Goal: Task Accomplishment & Management: Manage account settings

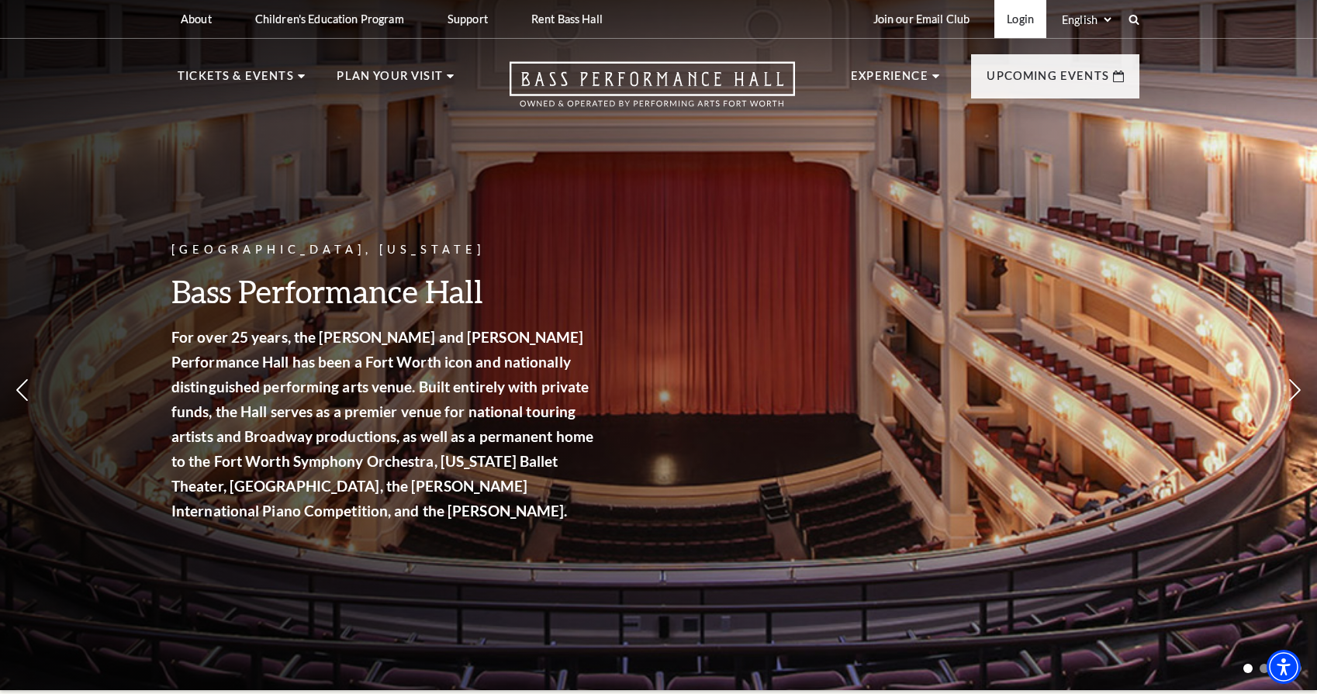
click at [1022, 23] on link "Login" at bounding box center [1020, 19] width 52 height 38
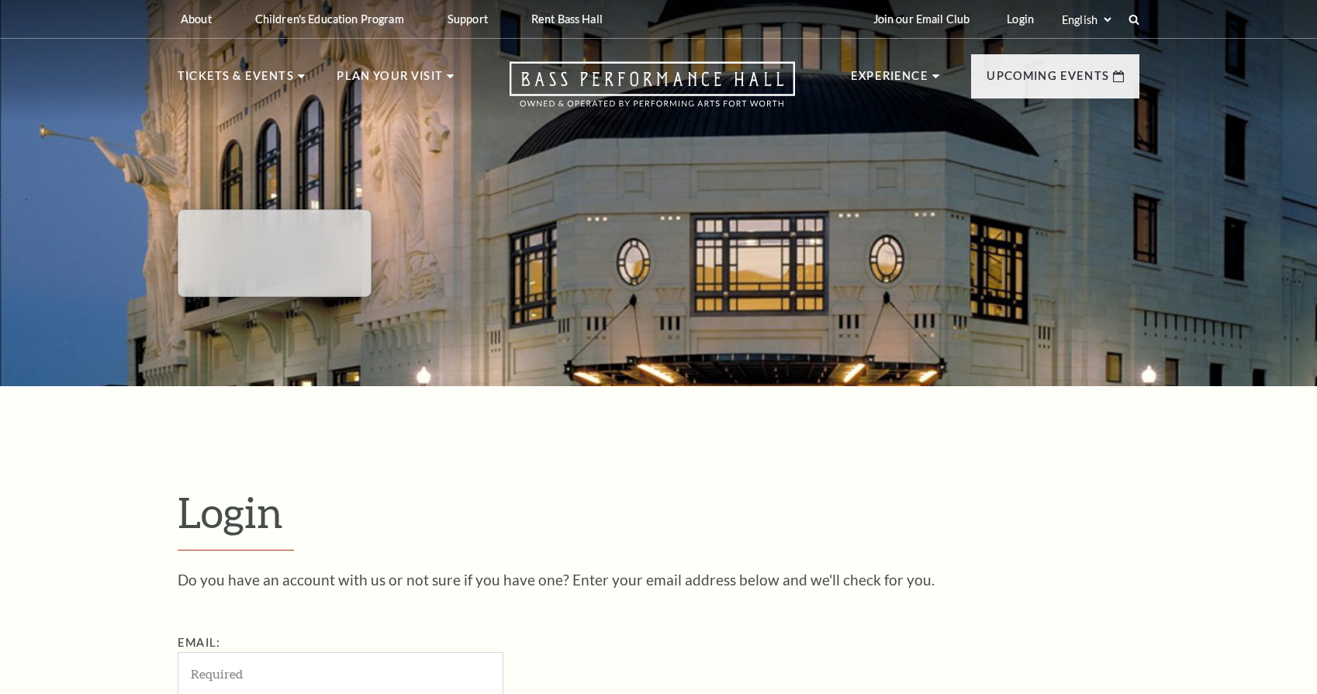
scroll to position [487, 0]
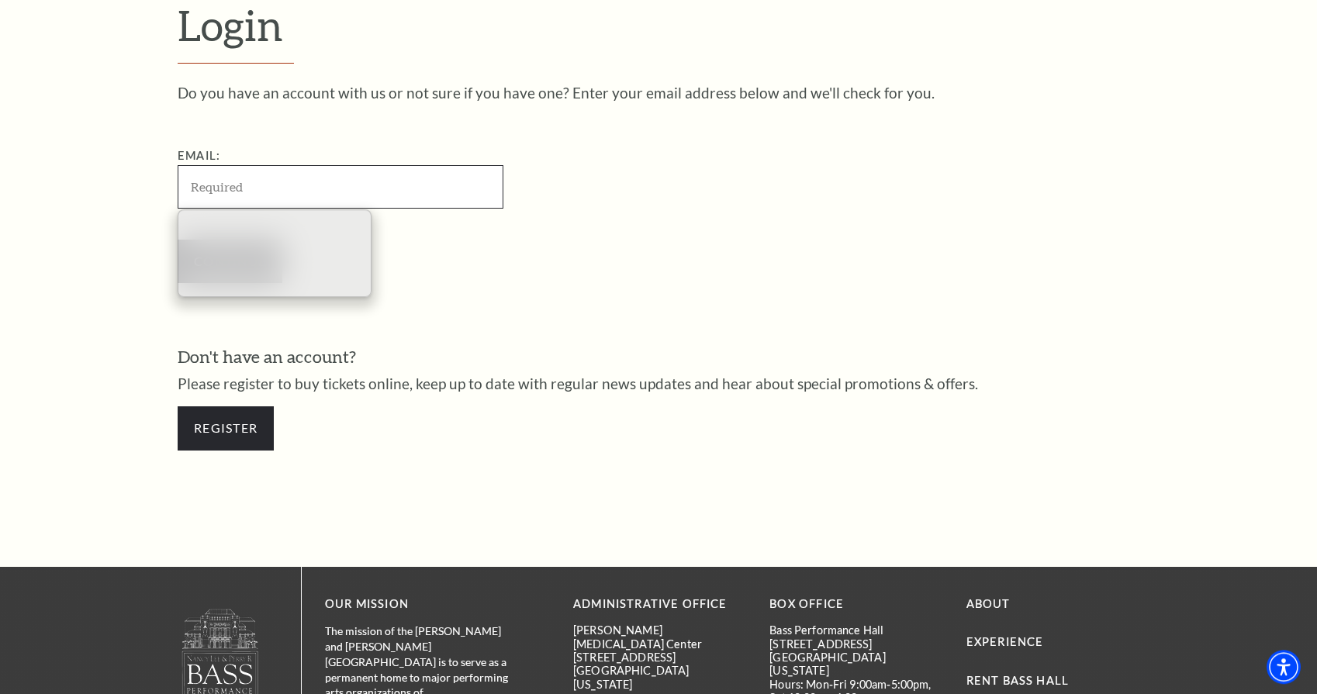
type input "[EMAIL_ADDRESS][DOMAIN_NAME]"
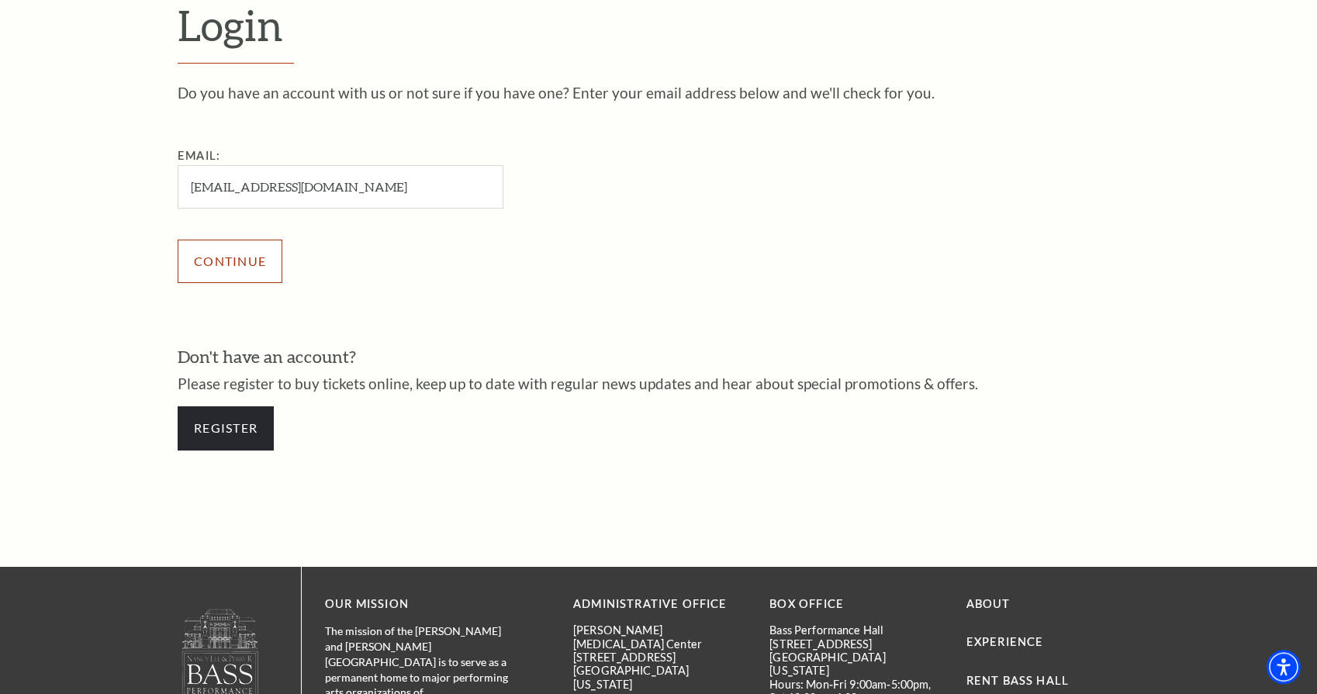
click at [226, 261] on input "Continue" at bounding box center [230, 261] width 105 height 43
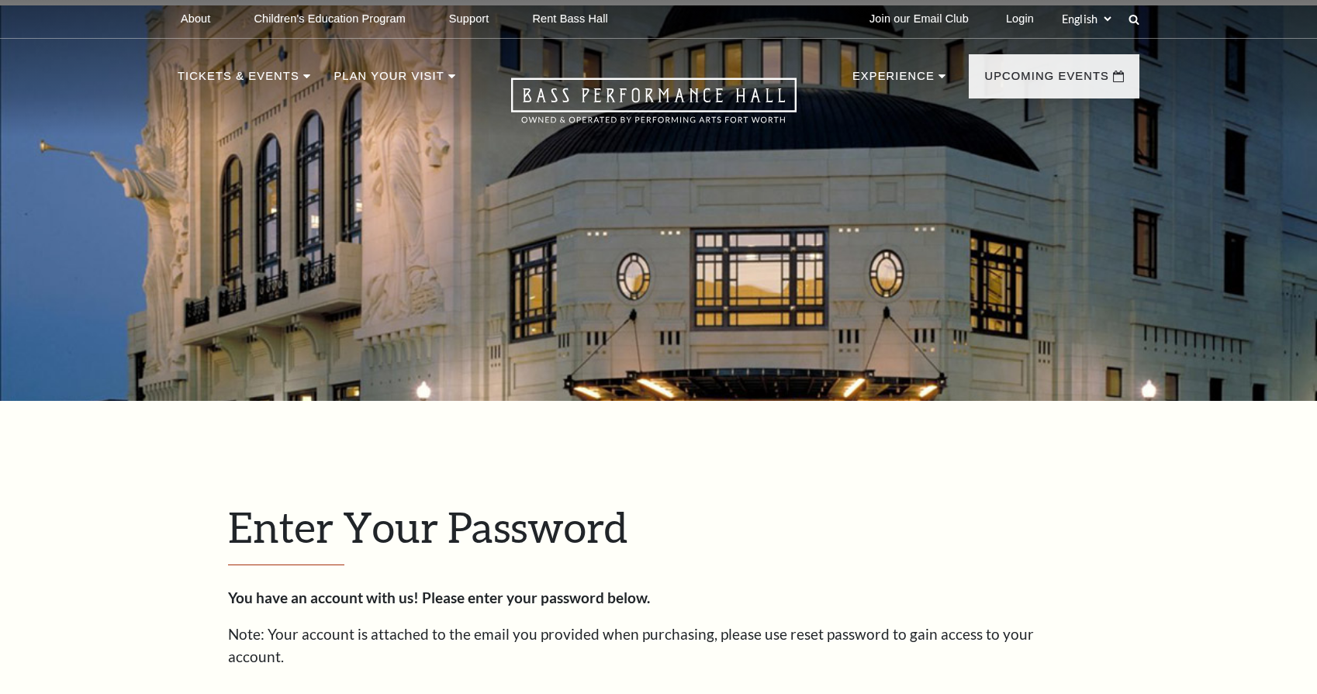
scroll to position [502, 0]
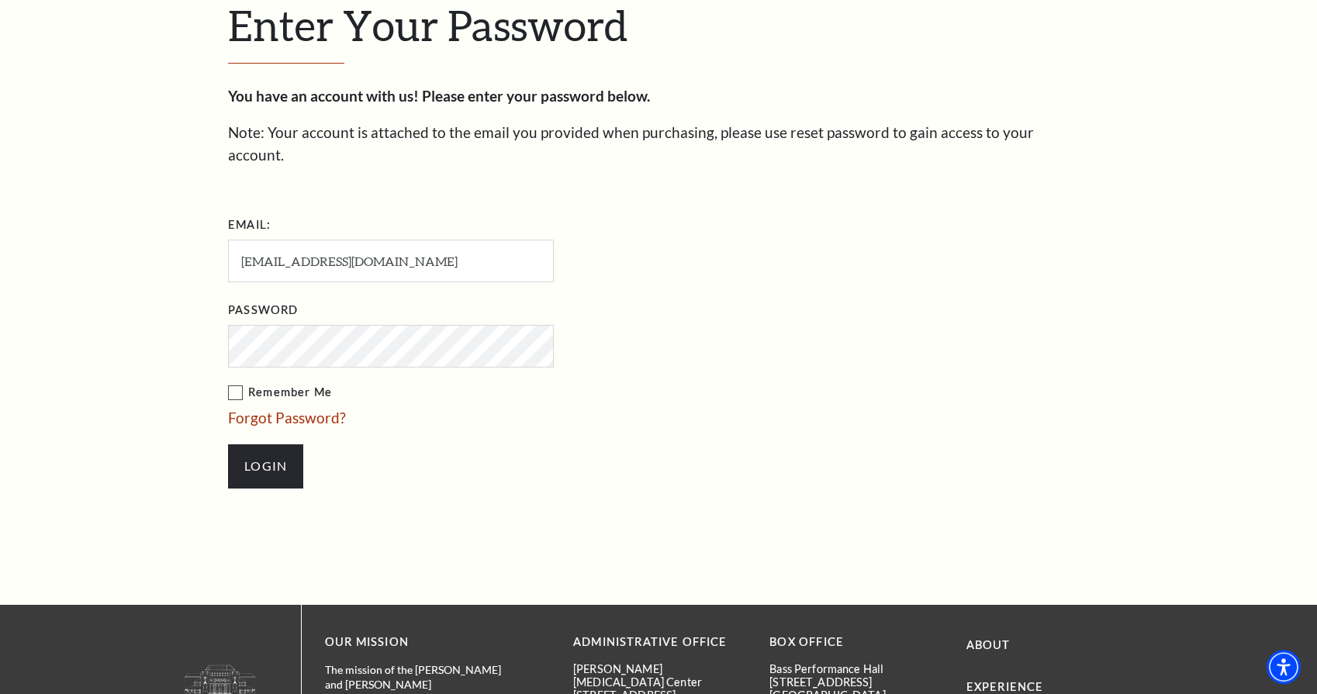
click at [235, 383] on label "Remember Me" at bounding box center [468, 392] width 481 height 19
click at [0, 0] on input "Remember Me" at bounding box center [0, 0] width 0 height 0
click at [254, 444] on input "Login" at bounding box center [265, 465] width 75 height 43
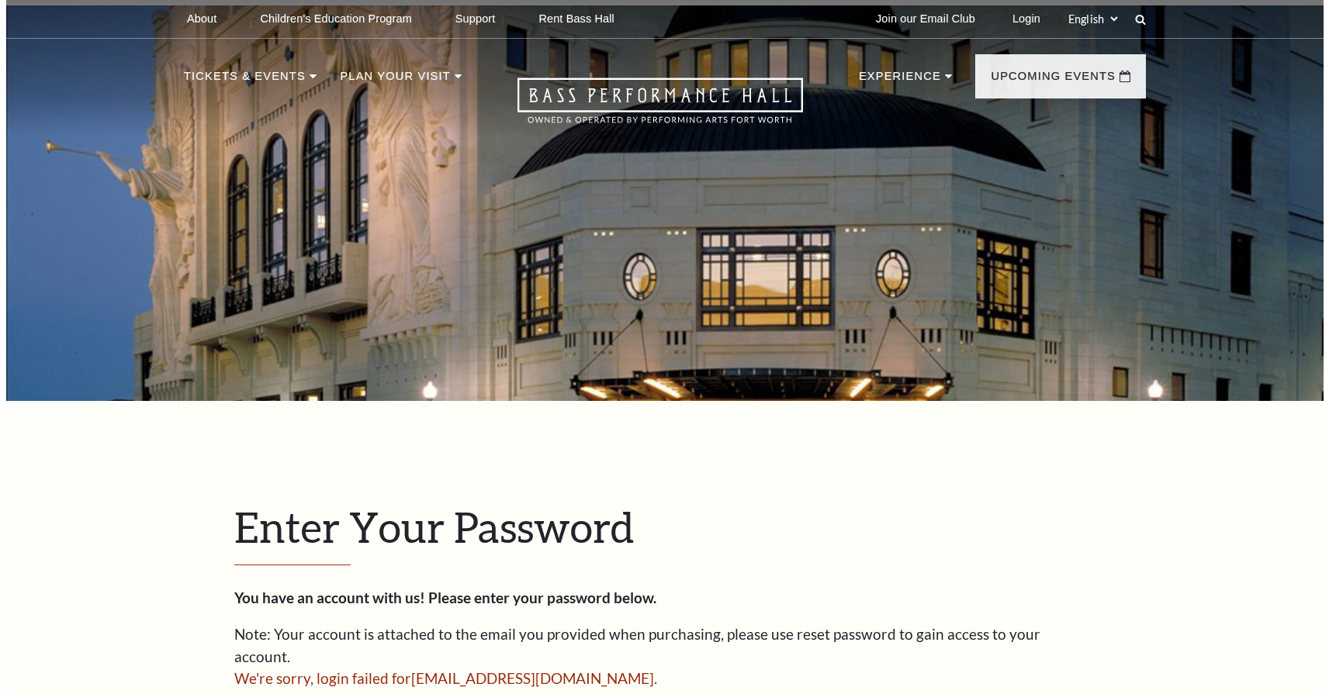
scroll to position [500, 0]
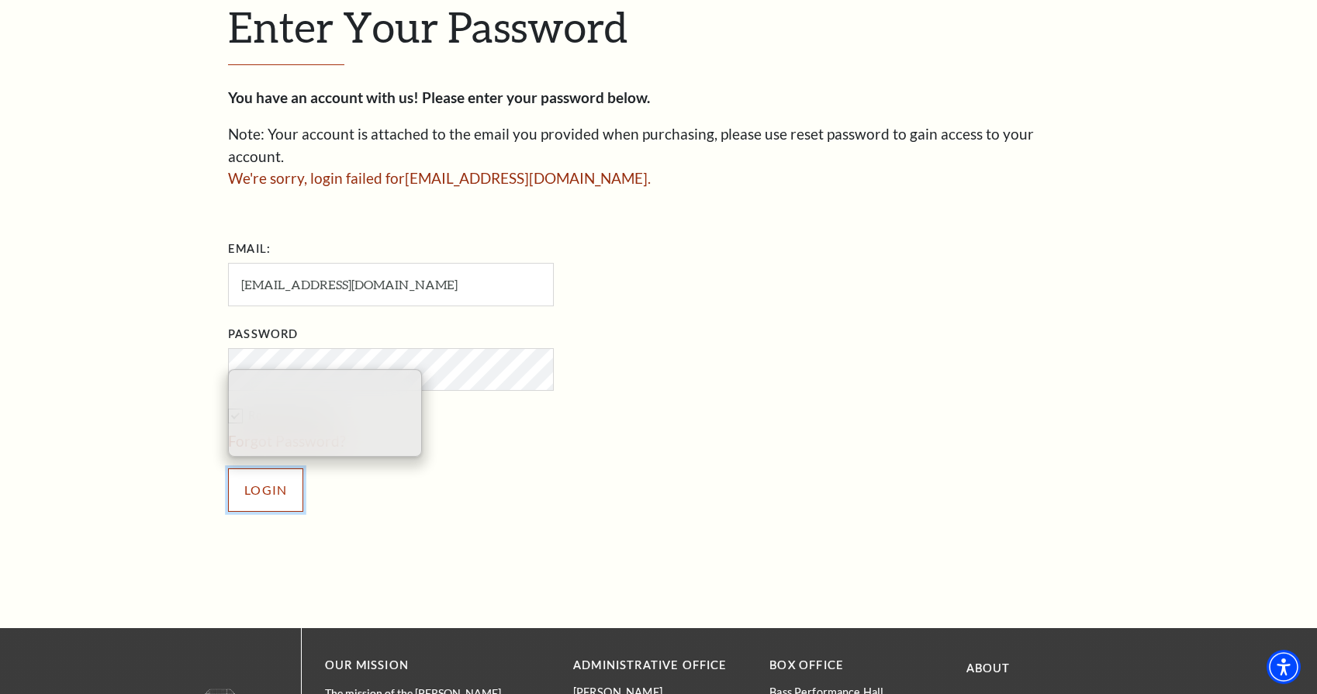
click at [268, 469] on input "Login" at bounding box center [265, 490] width 75 height 43
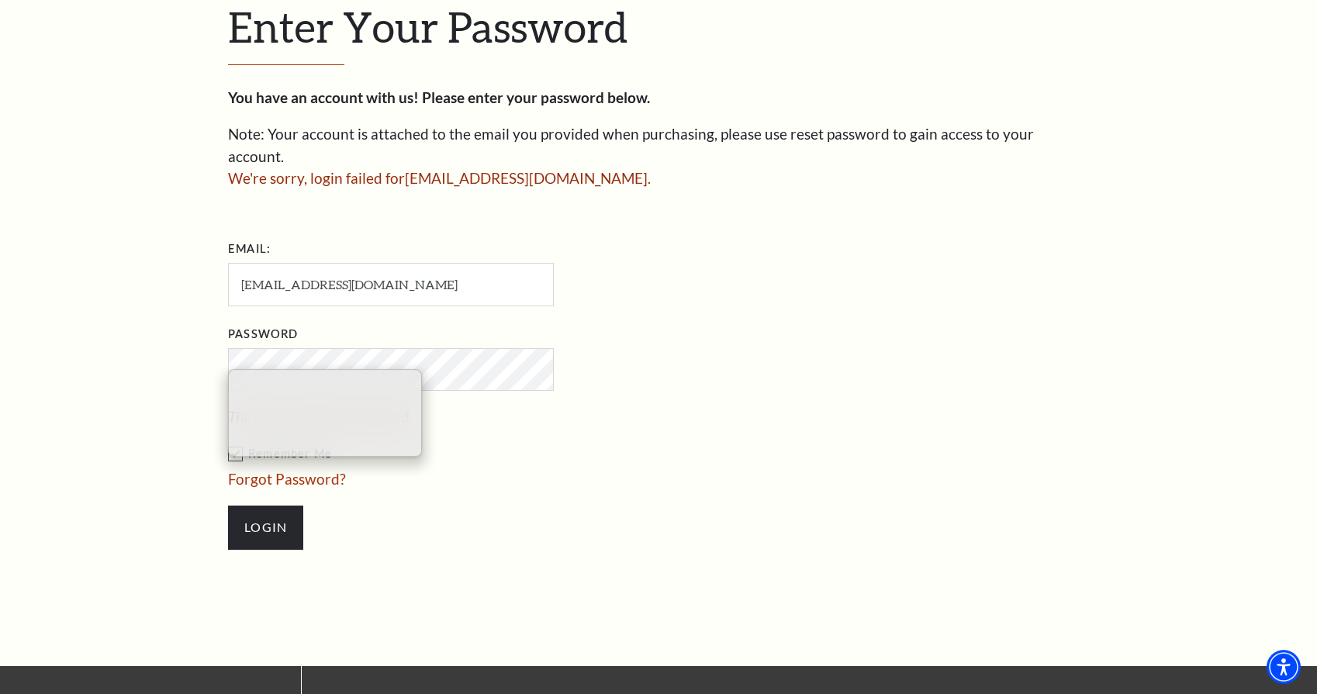
click at [628, 337] on li "Password The Password field is required." at bounding box center [468, 375] width 481 height 107
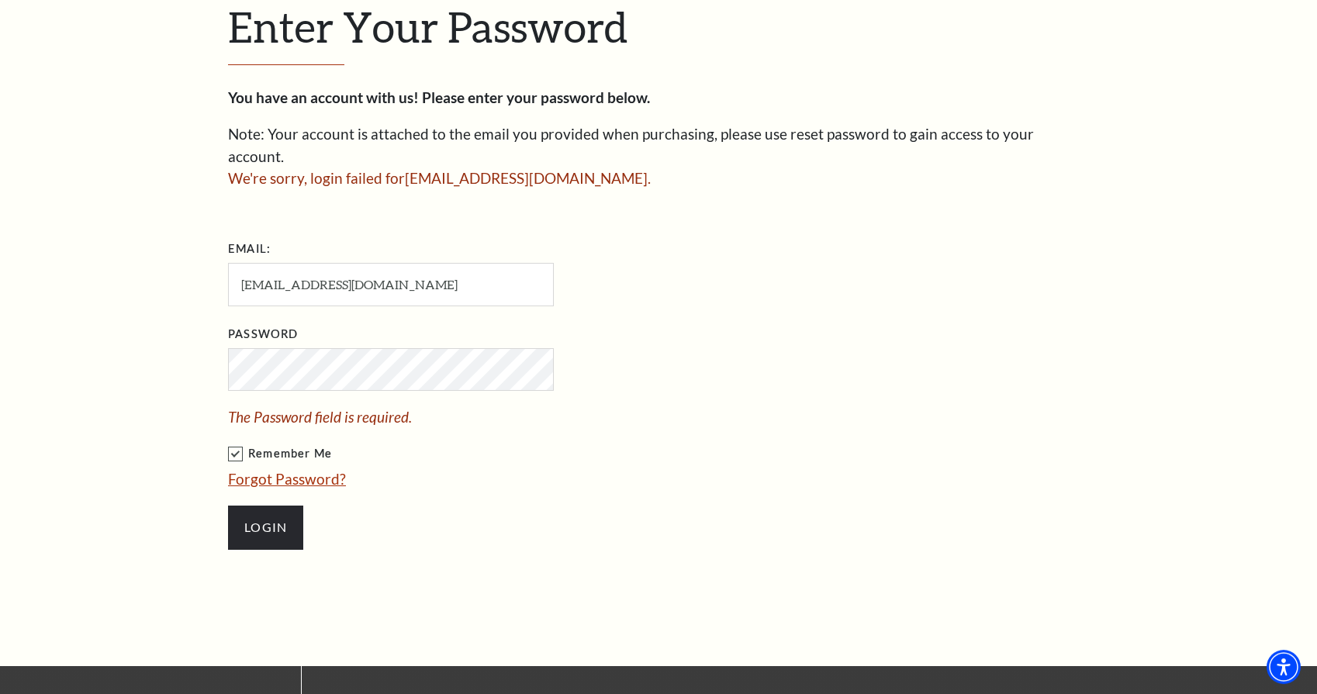
click at [260, 470] on link "Forgot Password?" at bounding box center [287, 479] width 118 height 18
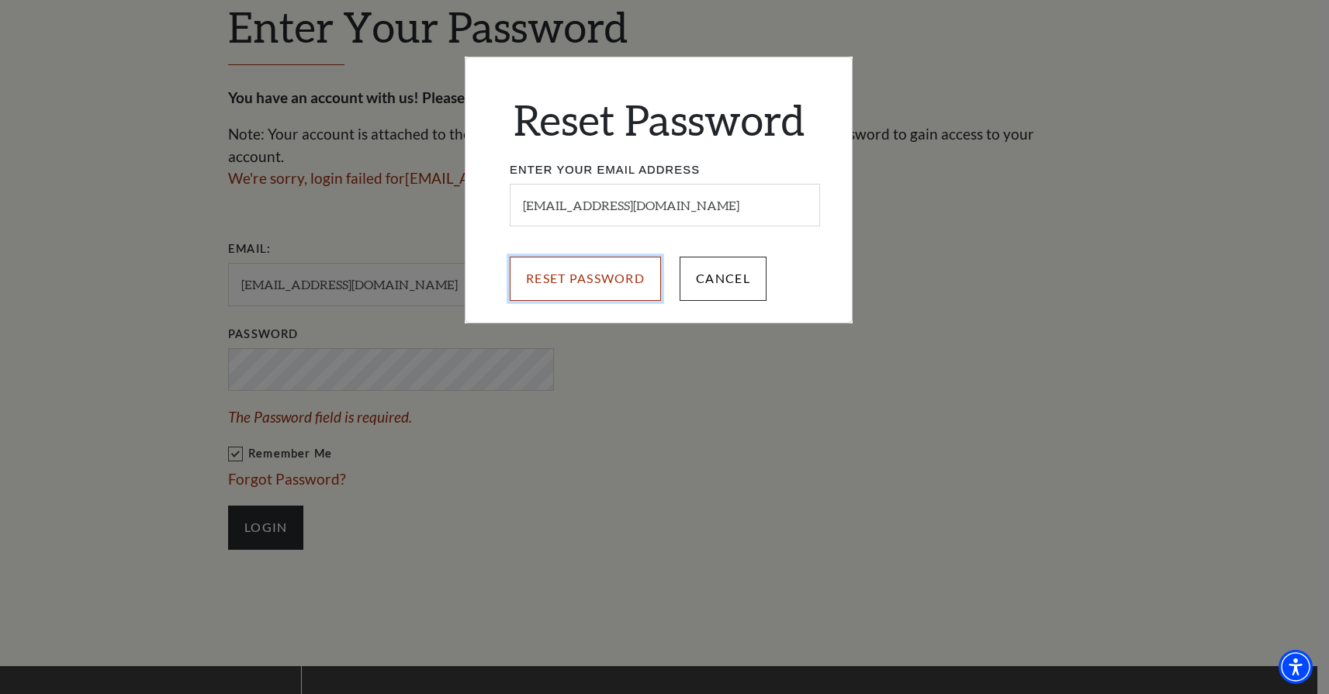
click at [598, 278] on input "Reset Password" at bounding box center [585, 278] width 151 height 43
click at [600, 277] on input "Reset Password" at bounding box center [585, 278] width 151 height 43
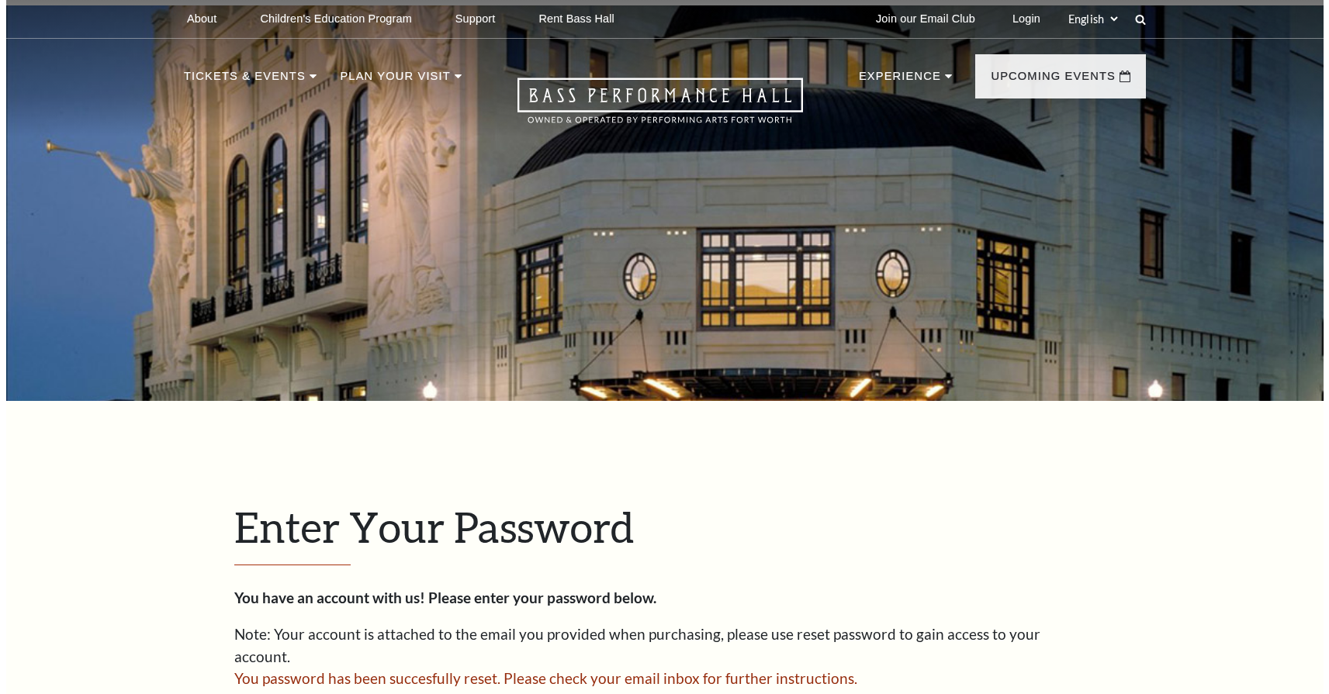
scroll to position [500, 0]
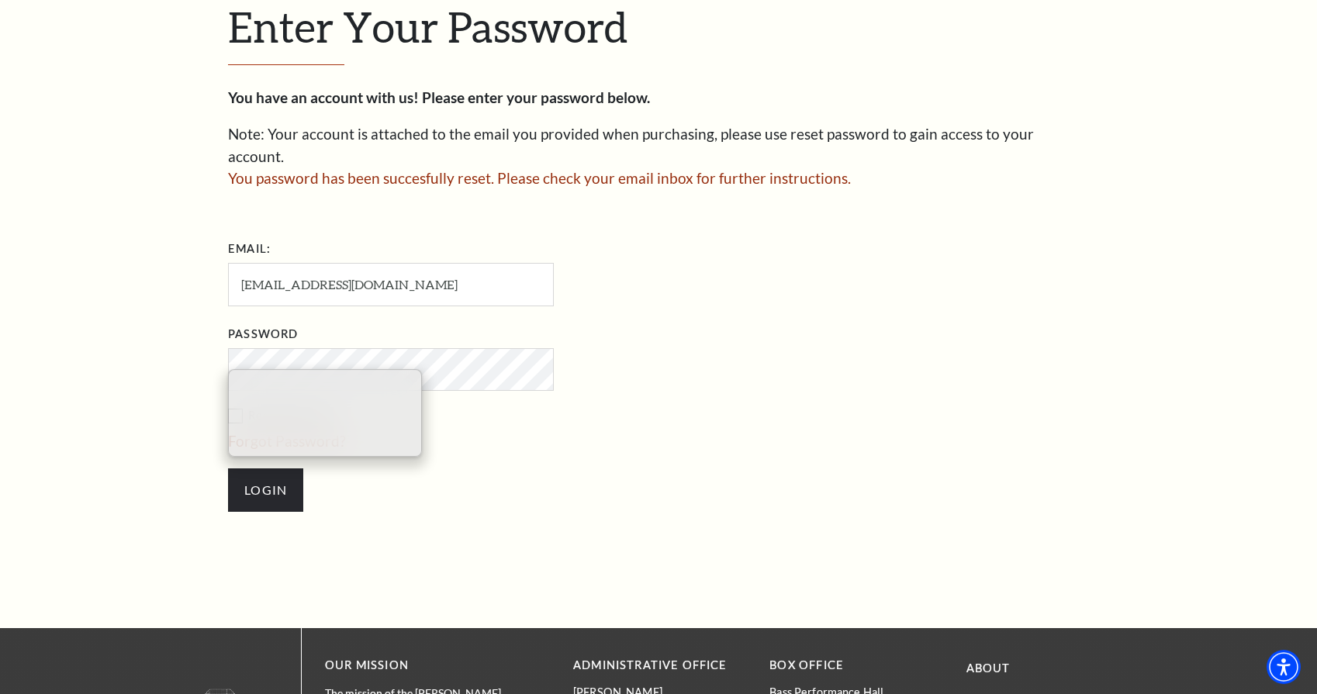
click at [525, 201] on div "You have an account with us! Please enter your password below. Note: Your accou…" at bounding box center [658, 307] width 861 height 441
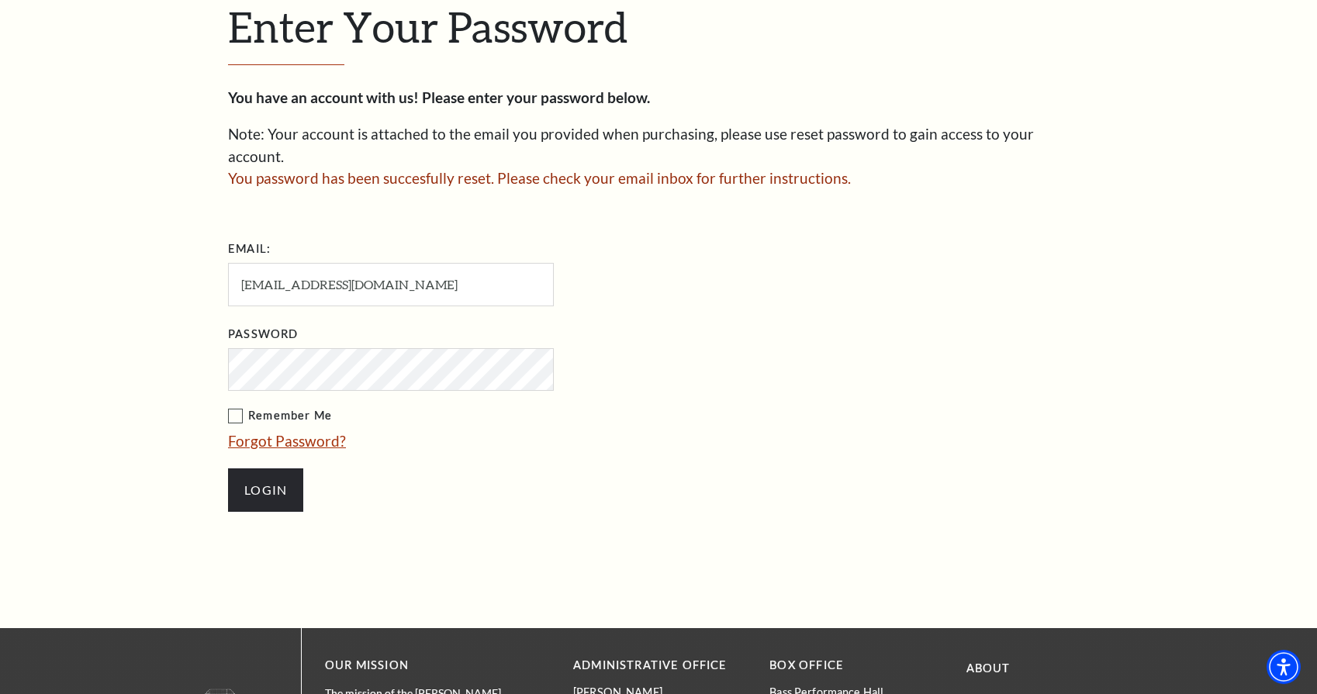
click at [265, 432] on link "Forgot Password?" at bounding box center [287, 441] width 118 height 18
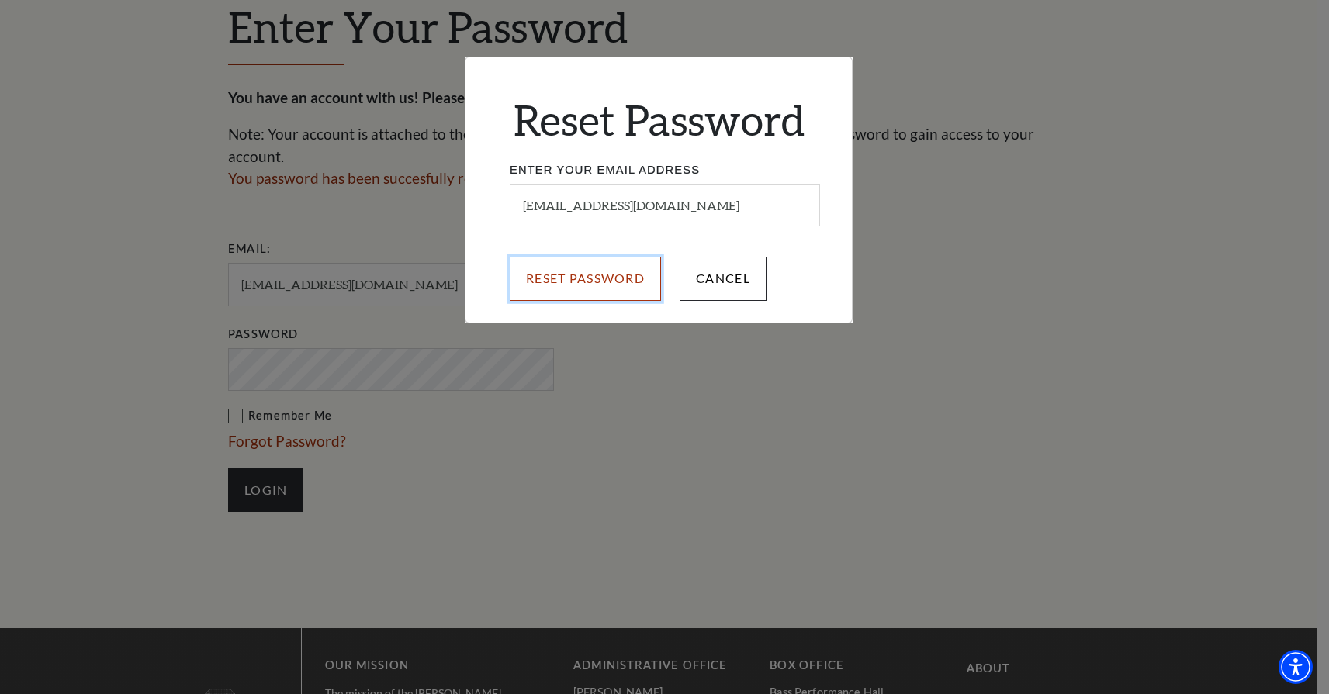
click at [590, 275] on input "Reset Password" at bounding box center [585, 278] width 151 height 43
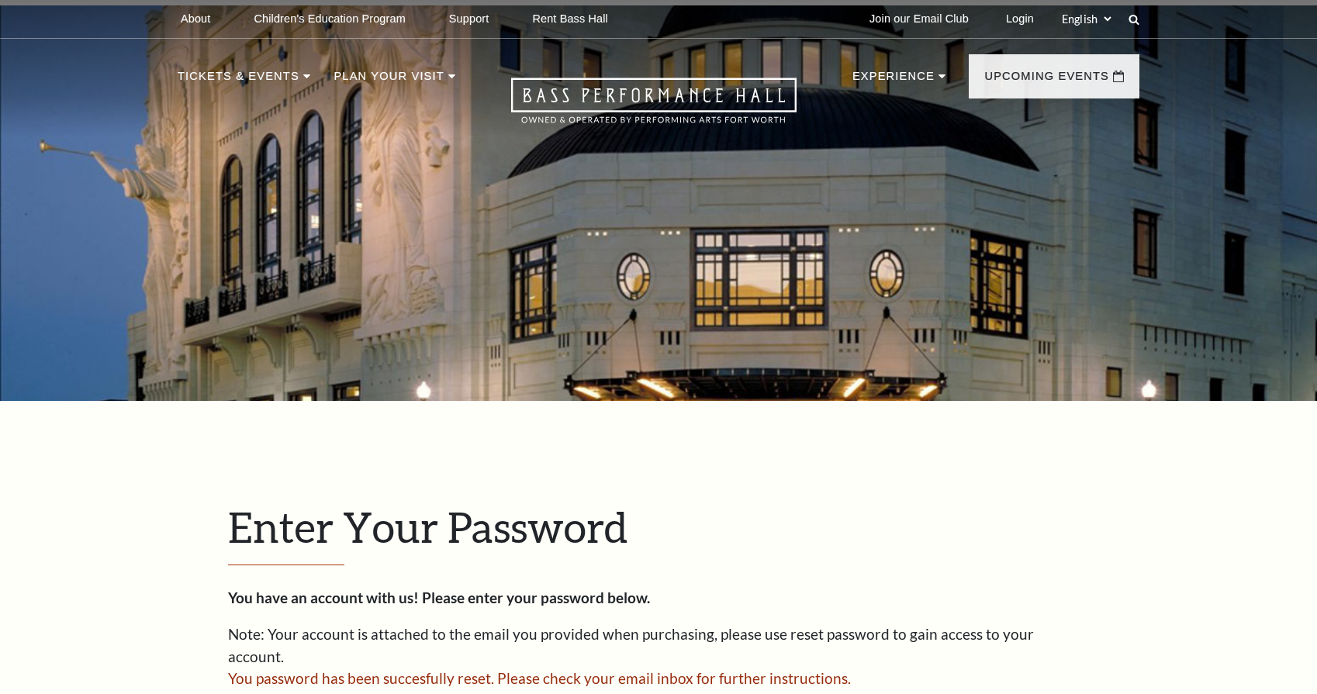
scroll to position [500, 0]
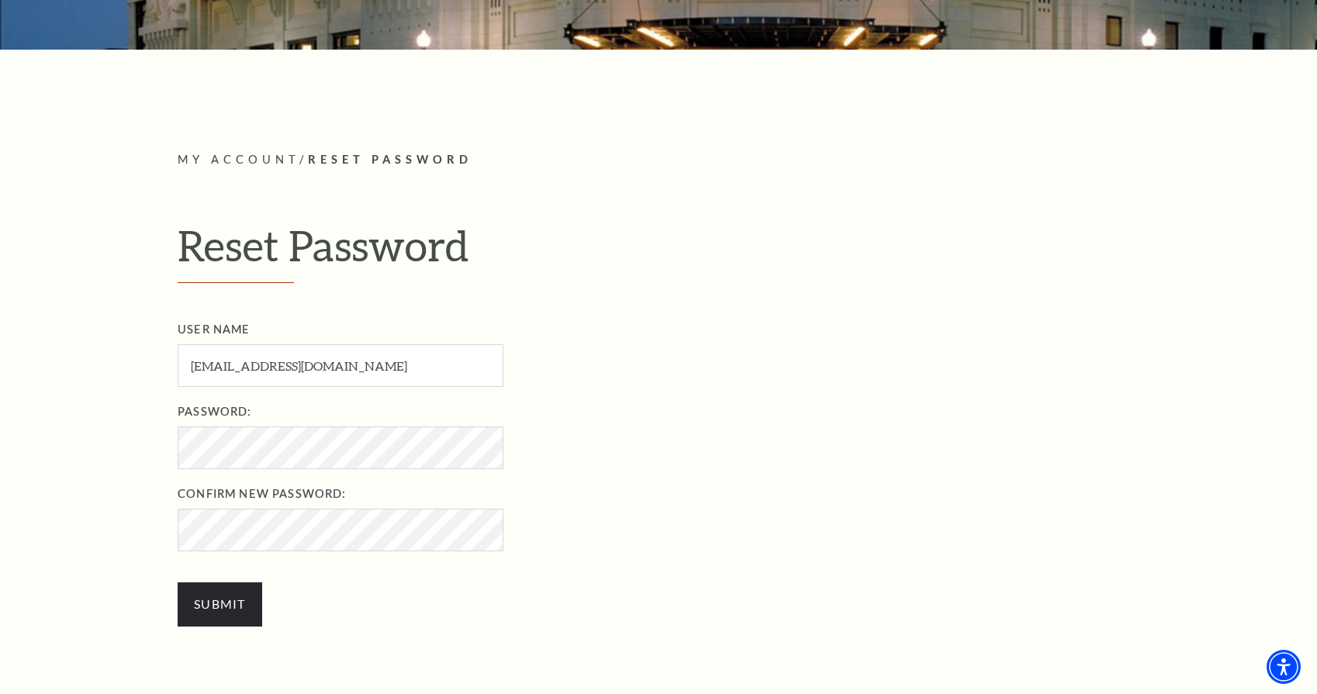
scroll to position [370, 0]
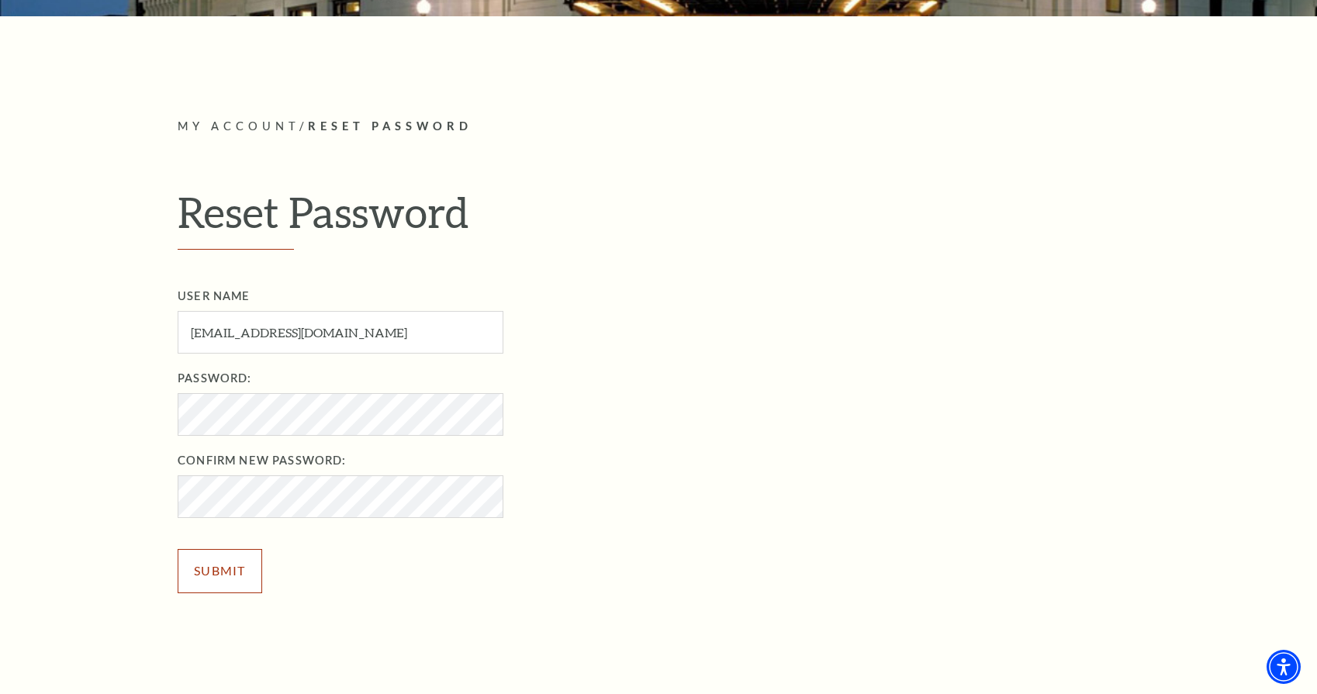
click at [234, 565] on input "Submit" at bounding box center [220, 570] width 85 height 43
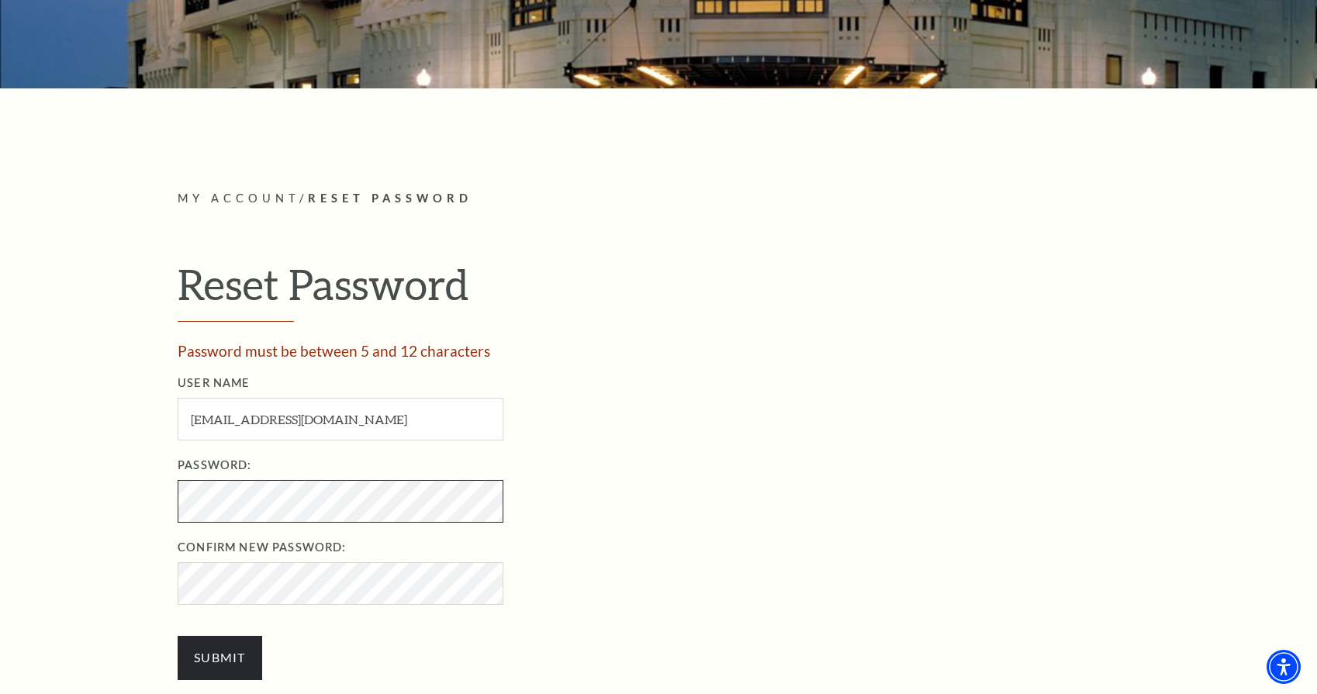
scroll to position [316, 0]
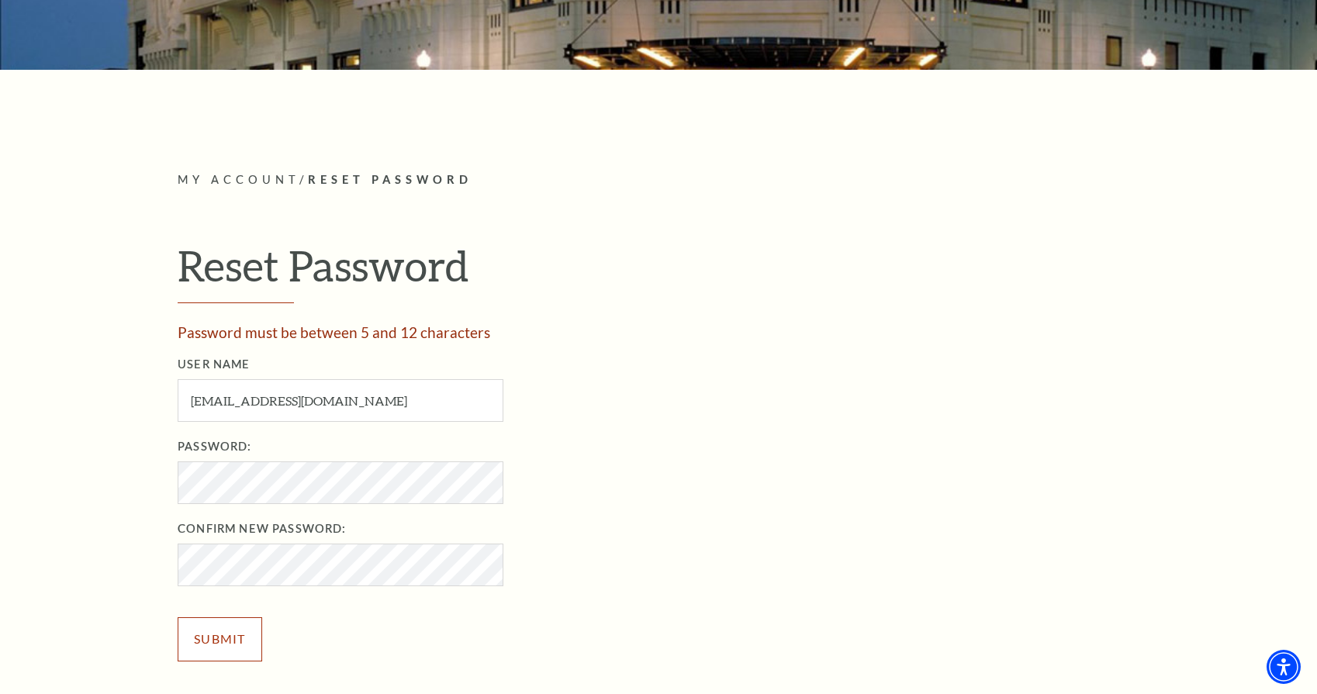
click at [231, 634] on input "Submit" at bounding box center [220, 638] width 85 height 43
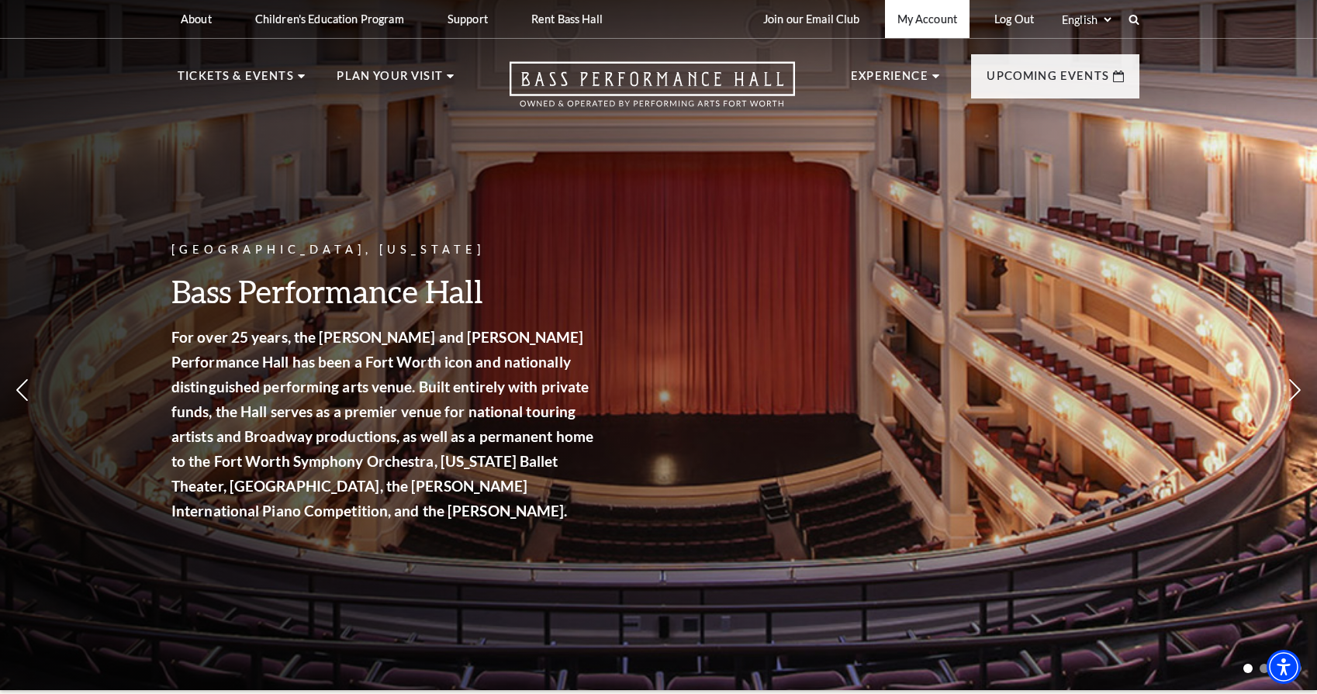
click at [934, 23] on link "My Account" at bounding box center [927, 19] width 85 height 38
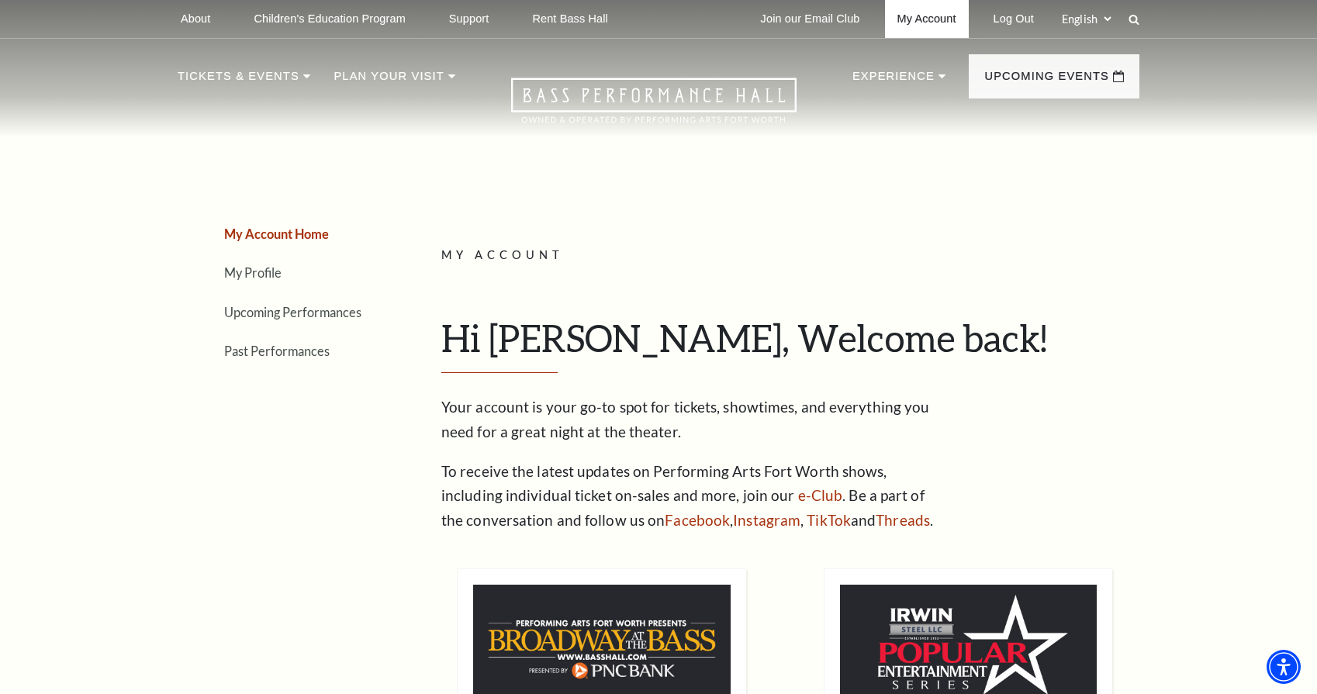
click at [922, 16] on link "My Account" at bounding box center [927, 19] width 84 height 38
